Goal: Task Accomplishment & Management: Manage account settings

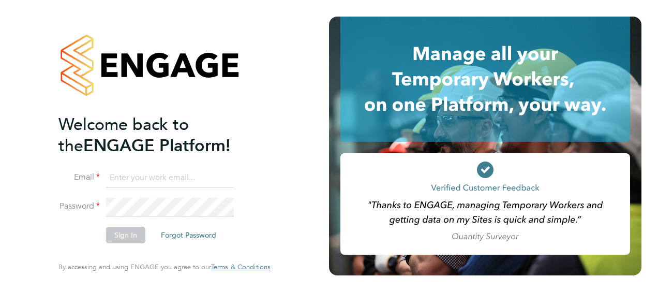
type input "[PERSON_NAME][EMAIL_ADDRESS][PERSON_NAME][DOMAIN_NAME]"
click at [200, 177] on input "[PERSON_NAME][EMAIL_ADDRESS][PERSON_NAME][DOMAIN_NAME]" at bounding box center [170, 178] width 128 height 19
click at [114, 233] on button "Sign In" at bounding box center [125, 235] width 39 height 17
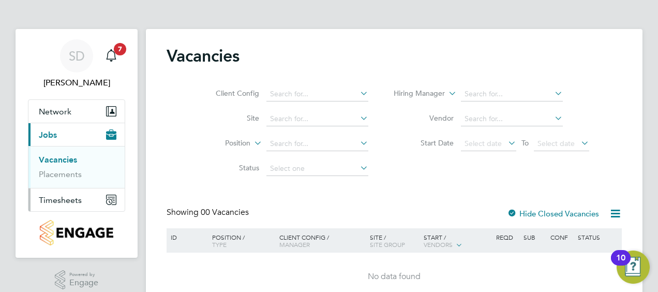
click at [57, 201] on span "Timesheets" at bounding box center [60, 200] width 43 height 10
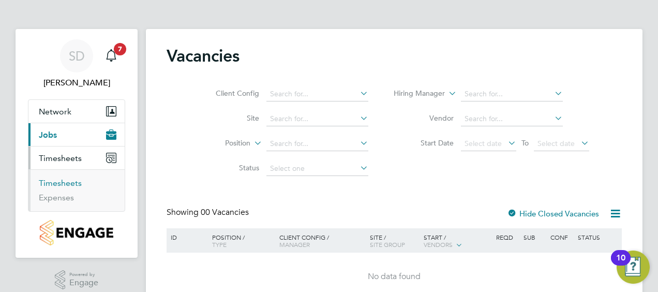
click at [68, 184] on link "Timesheets" at bounding box center [60, 183] width 43 height 10
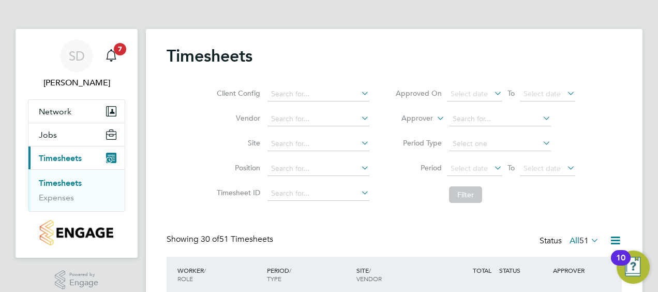
click at [617, 146] on div "Client Config Vendor Site Position Timesheet ID Approved On Select date To Sele…" at bounding box center [394, 142] width 455 height 131
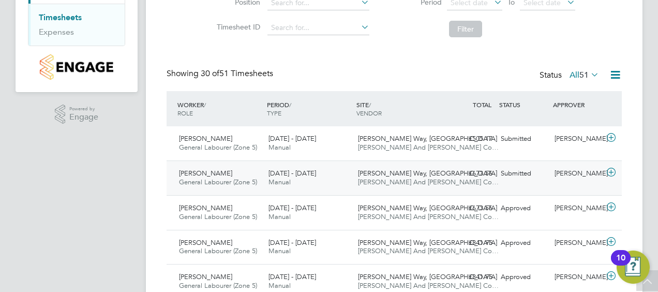
click at [612, 169] on icon at bounding box center [611, 172] width 13 height 8
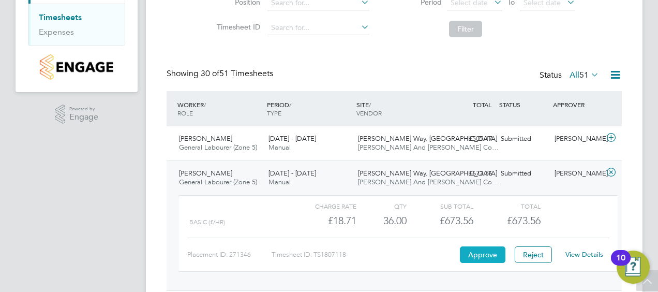
click at [482, 255] on button "Approve" at bounding box center [483, 254] width 46 height 17
click at [612, 137] on icon at bounding box center [611, 137] width 13 height 8
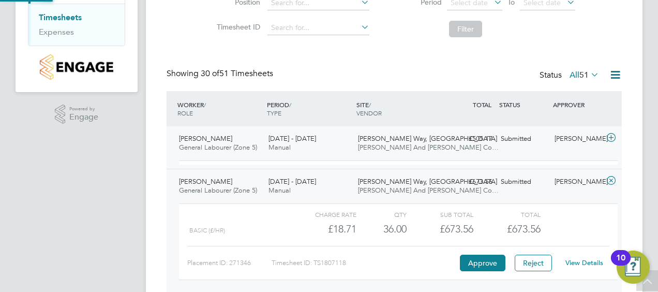
scroll to position [18, 101]
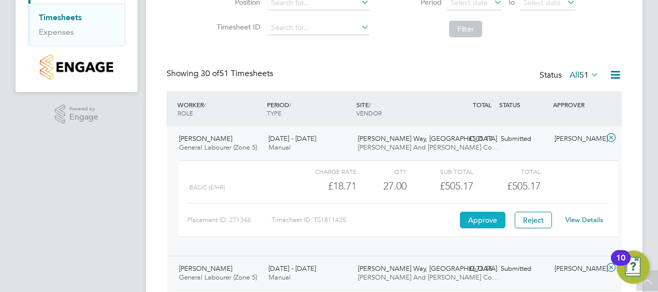
click at [478, 220] on button "Approve" at bounding box center [483, 220] width 46 height 17
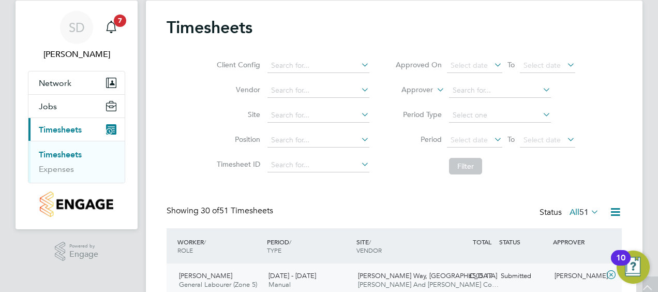
scroll to position [0, 0]
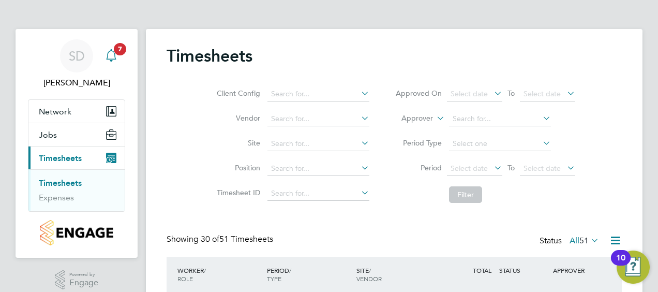
click at [114, 52] on app-badge "7" at bounding box center [120, 48] width 12 height 10
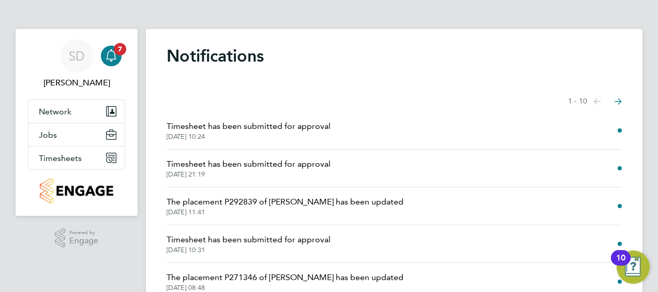
click at [213, 134] on span "31 Aug 2025, 10:24" at bounding box center [249, 136] width 164 height 8
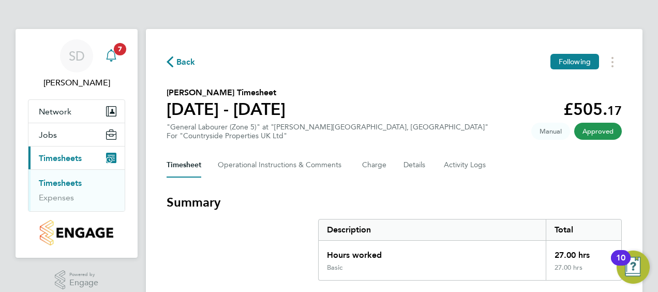
click at [111, 56] on icon "Main navigation" at bounding box center [111, 55] width 12 height 12
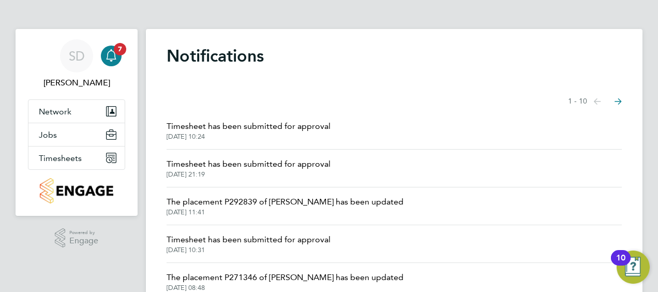
click at [309, 163] on span "Timesheet has been submitted for approval" at bounding box center [249, 164] width 164 height 12
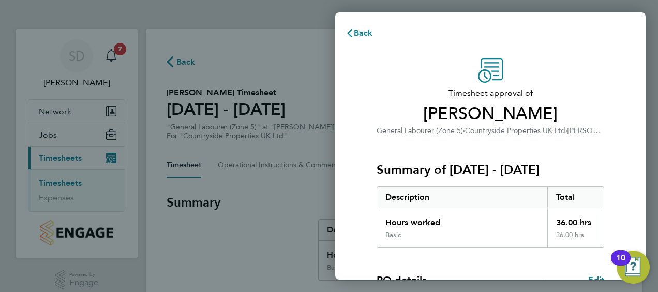
click at [584, 92] on span "Timesheet approval of" at bounding box center [490, 93] width 228 height 12
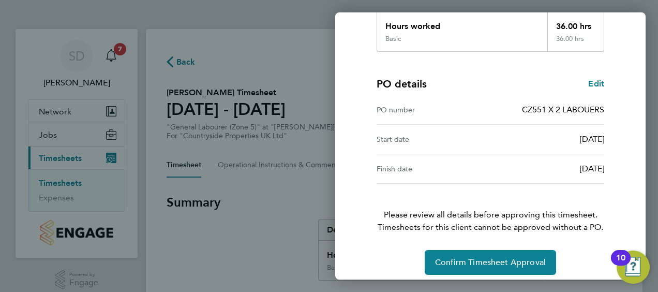
scroll to position [203, 0]
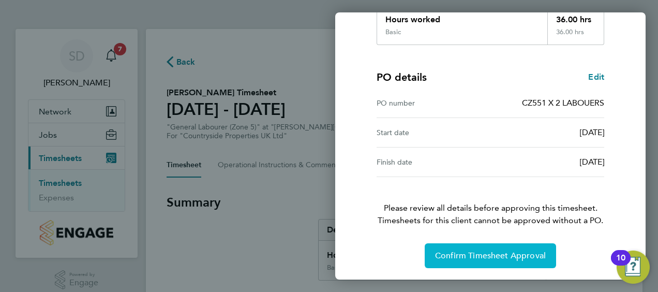
click at [499, 257] on span "Confirm Timesheet Approval" at bounding box center [490, 255] width 111 height 10
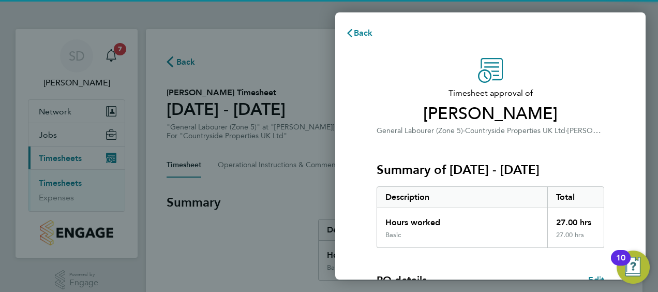
click at [611, 85] on div "Timesheet approval of Anthony Burrage General Labourer (Zone 5) · Countryside P…" at bounding box center [490, 264] width 252 height 413
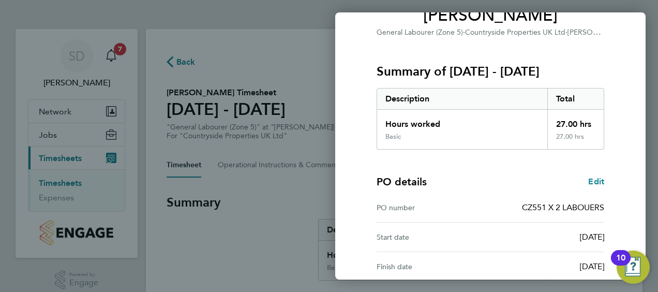
scroll to position [203, 0]
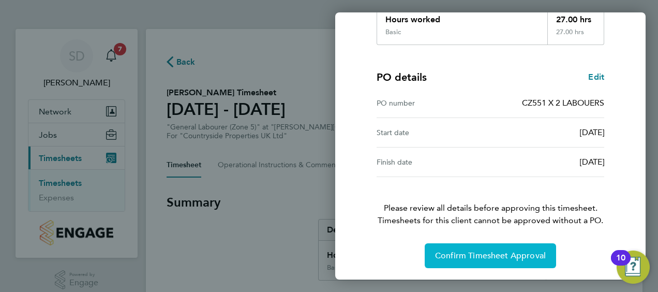
click at [494, 249] on button "Confirm Timesheet Approval" at bounding box center [490, 255] width 131 height 25
